Goal: Information Seeking & Learning: Learn about a topic

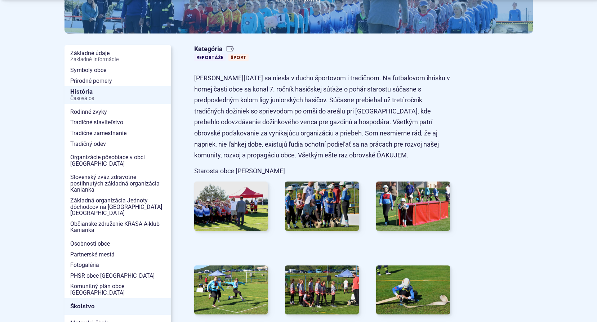
scroll to position [144, 0]
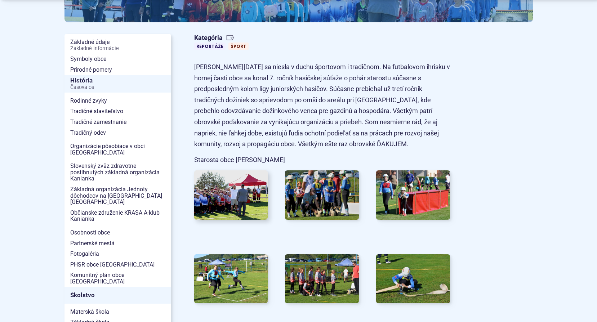
click at [226, 192] on img at bounding box center [230, 195] width 81 height 54
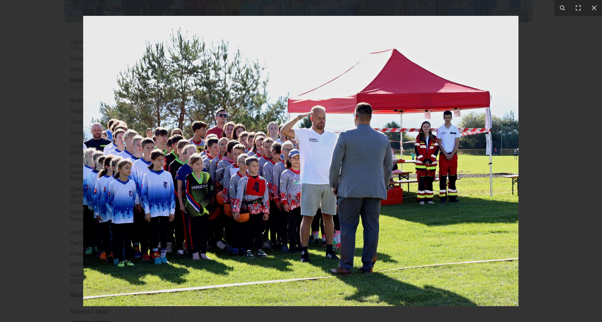
click at [543, 172] on div at bounding box center [301, 161] width 602 height 322
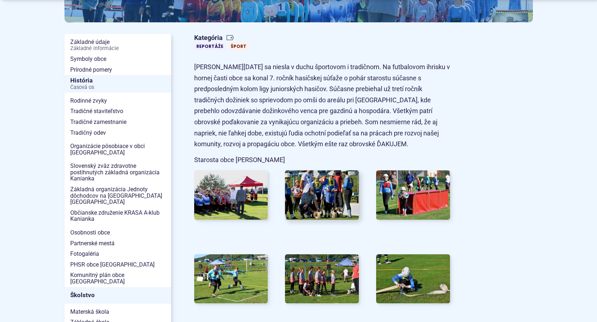
click at [334, 203] on img at bounding box center [321, 195] width 81 height 54
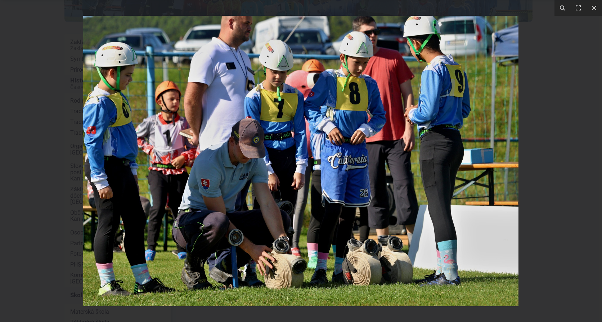
click at [540, 154] on div at bounding box center [301, 161] width 602 height 322
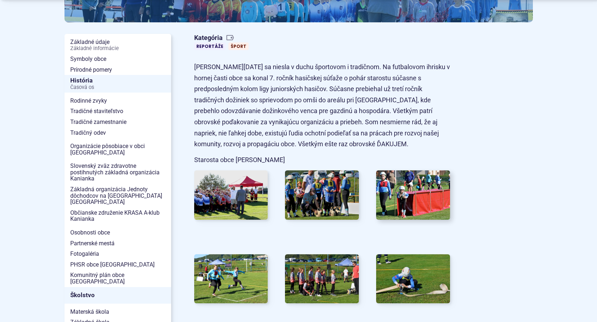
click at [413, 189] on img at bounding box center [413, 195] width 81 height 54
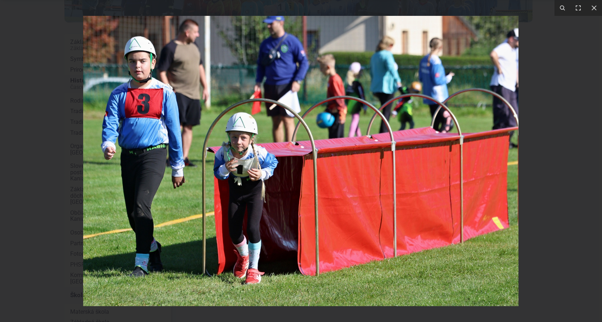
click at [535, 183] on div at bounding box center [301, 161] width 602 height 322
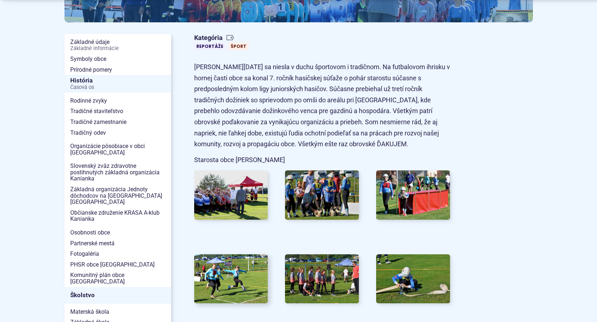
click at [219, 268] on img at bounding box center [230, 279] width 81 height 54
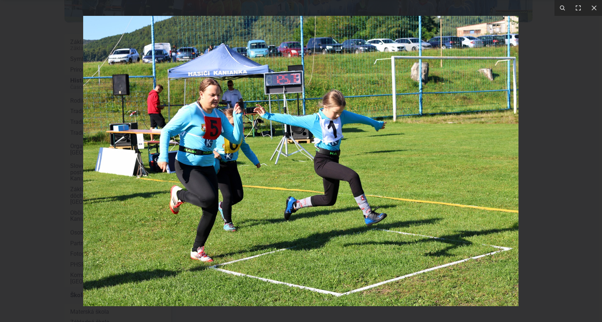
click at [540, 183] on div at bounding box center [301, 161] width 602 height 322
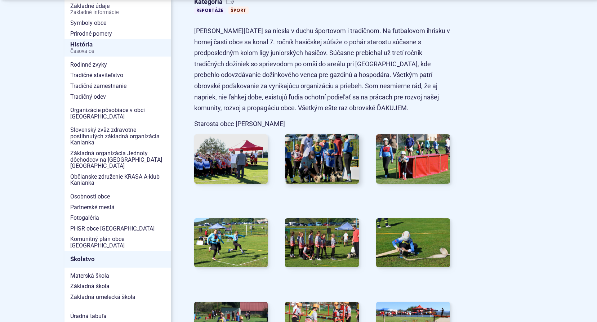
scroll to position [288, 0]
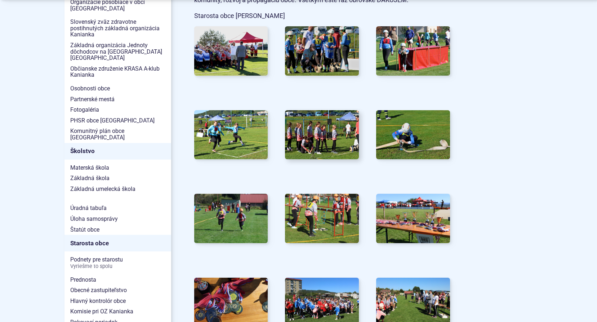
click at [314, 135] on img at bounding box center [321, 135] width 81 height 54
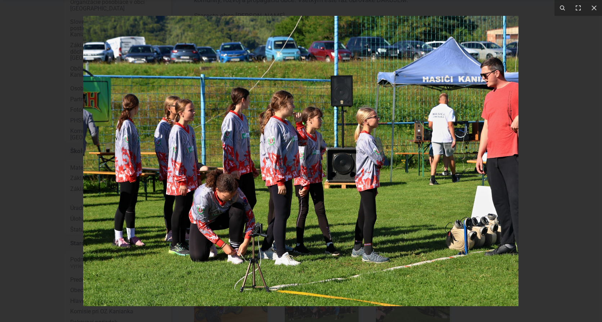
click at [546, 123] on div at bounding box center [301, 161] width 602 height 322
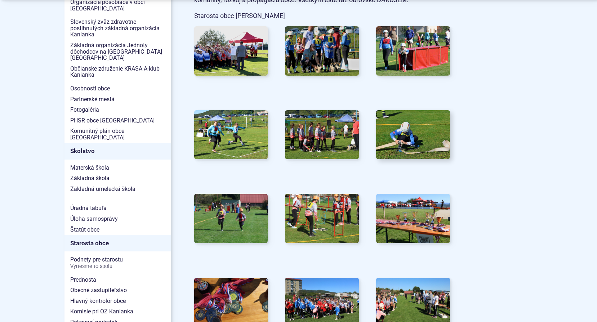
click at [408, 138] on img at bounding box center [413, 135] width 81 height 54
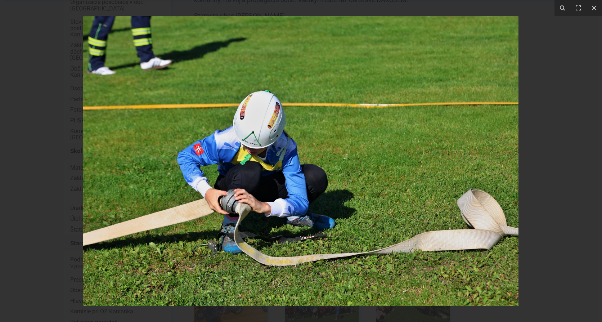
click at [534, 134] on div at bounding box center [301, 161] width 602 height 322
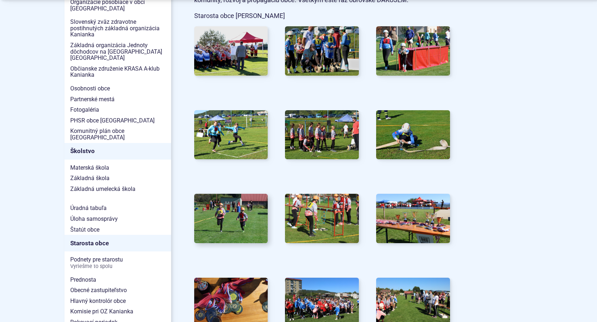
click at [239, 210] on img at bounding box center [230, 218] width 81 height 54
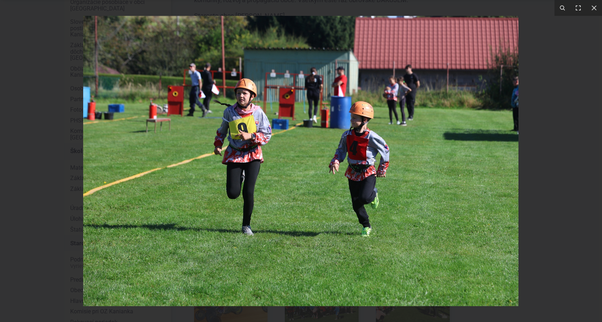
click at [519, 145] on div at bounding box center [301, 161] width 602 height 322
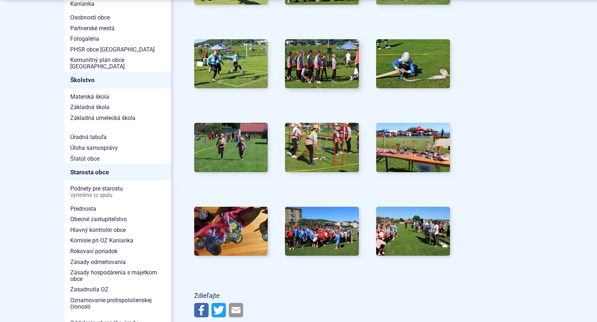
scroll to position [360, 0]
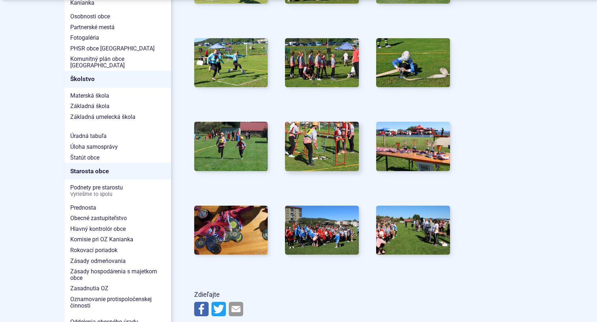
click at [304, 134] on img at bounding box center [321, 146] width 81 height 54
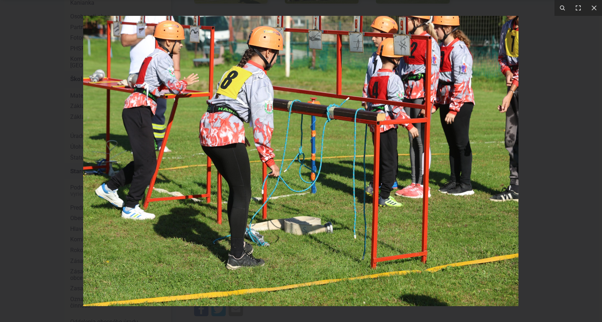
click at [547, 119] on div at bounding box center [301, 161] width 602 height 322
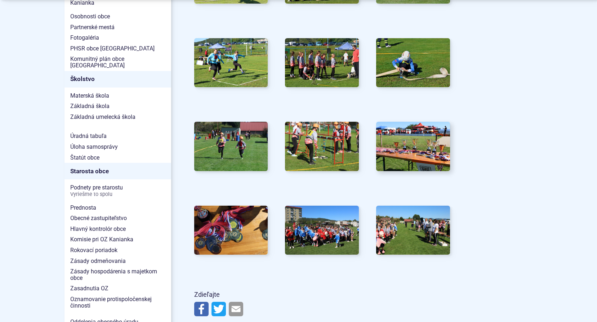
click at [414, 155] on img at bounding box center [413, 146] width 81 height 54
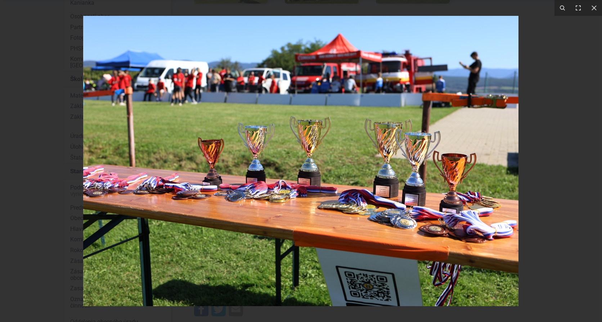
click at [531, 153] on div at bounding box center [301, 161] width 602 height 322
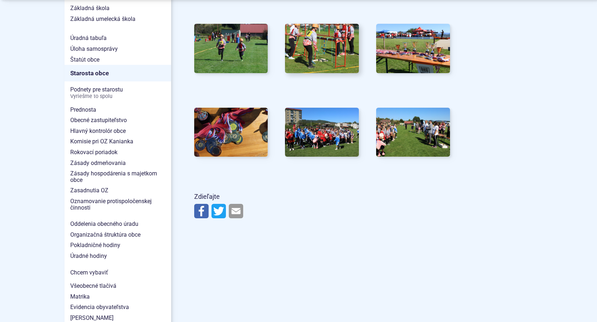
scroll to position [468, 0]
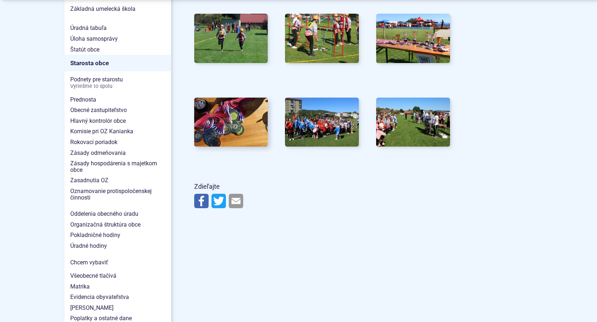
click at [232, 121] on img at bounding box center [230, 122] width 81 height 54
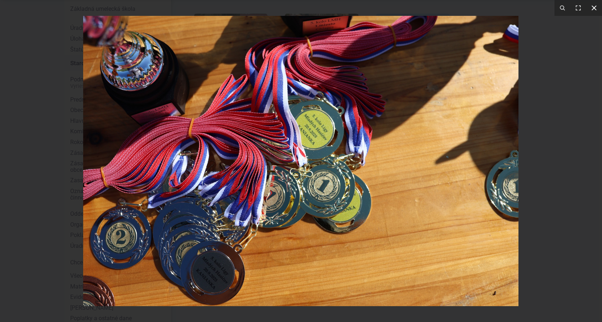
click at [596, 4] on button at bounding box center [595, 8] width 16 height 16
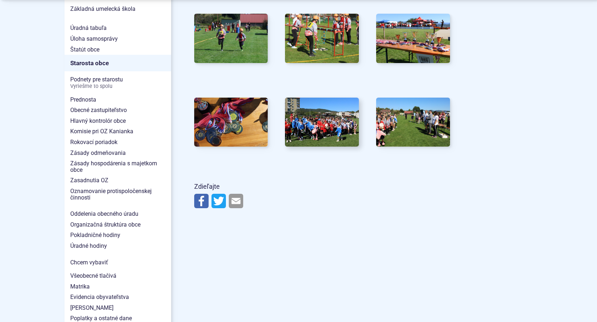
click at [342, 120] on img at bounding box center [321, 122] width 81 height 54
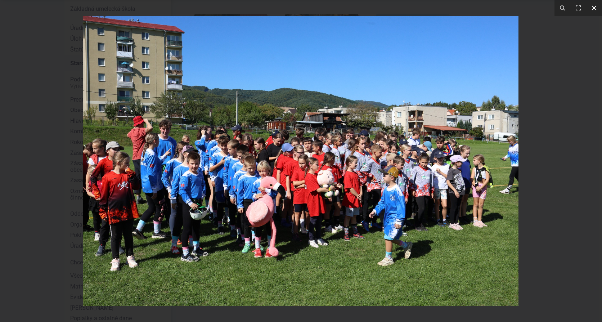
click at [593, 7] on icon at bounding box center [594, 7] width 5 height 5
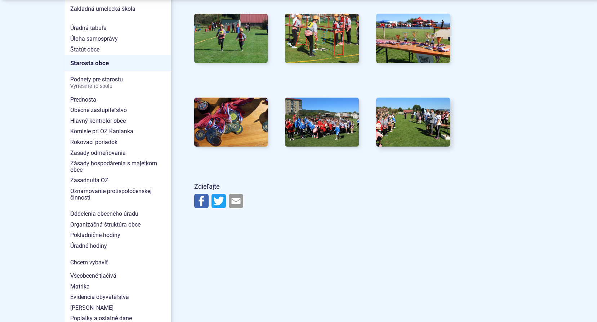
click at [407, 122] on img at bounding box center [413, 122] width 81 height 54
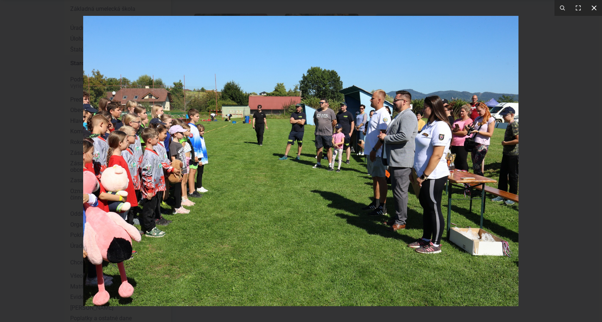
click at [594, 9] on icon at bounding box center [594, 8] width 9 height 9
